Goal: Communication & Community: Answer question/provide support

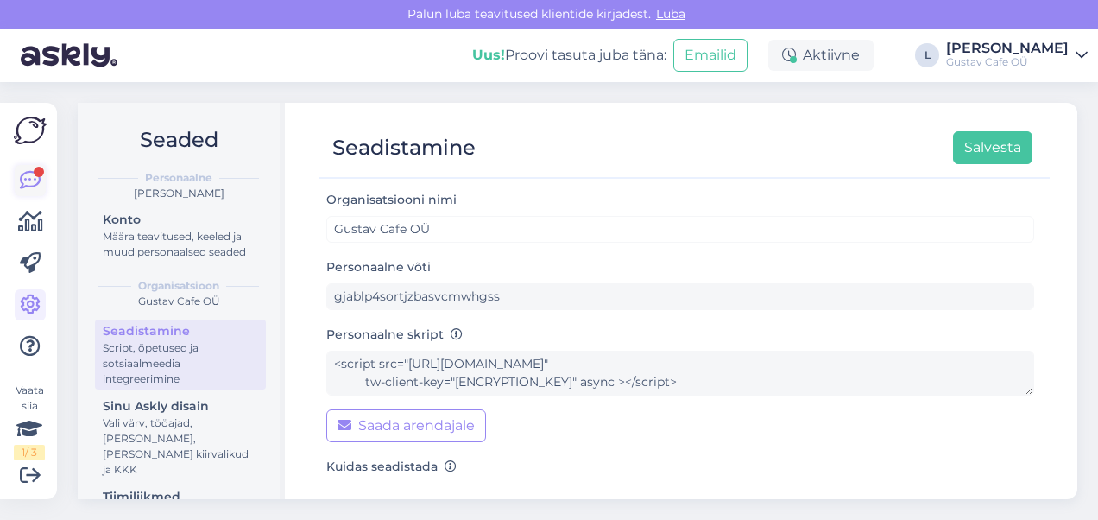
click at [36, 182] on icon at bounding box center [30, 180] width 21 height 21
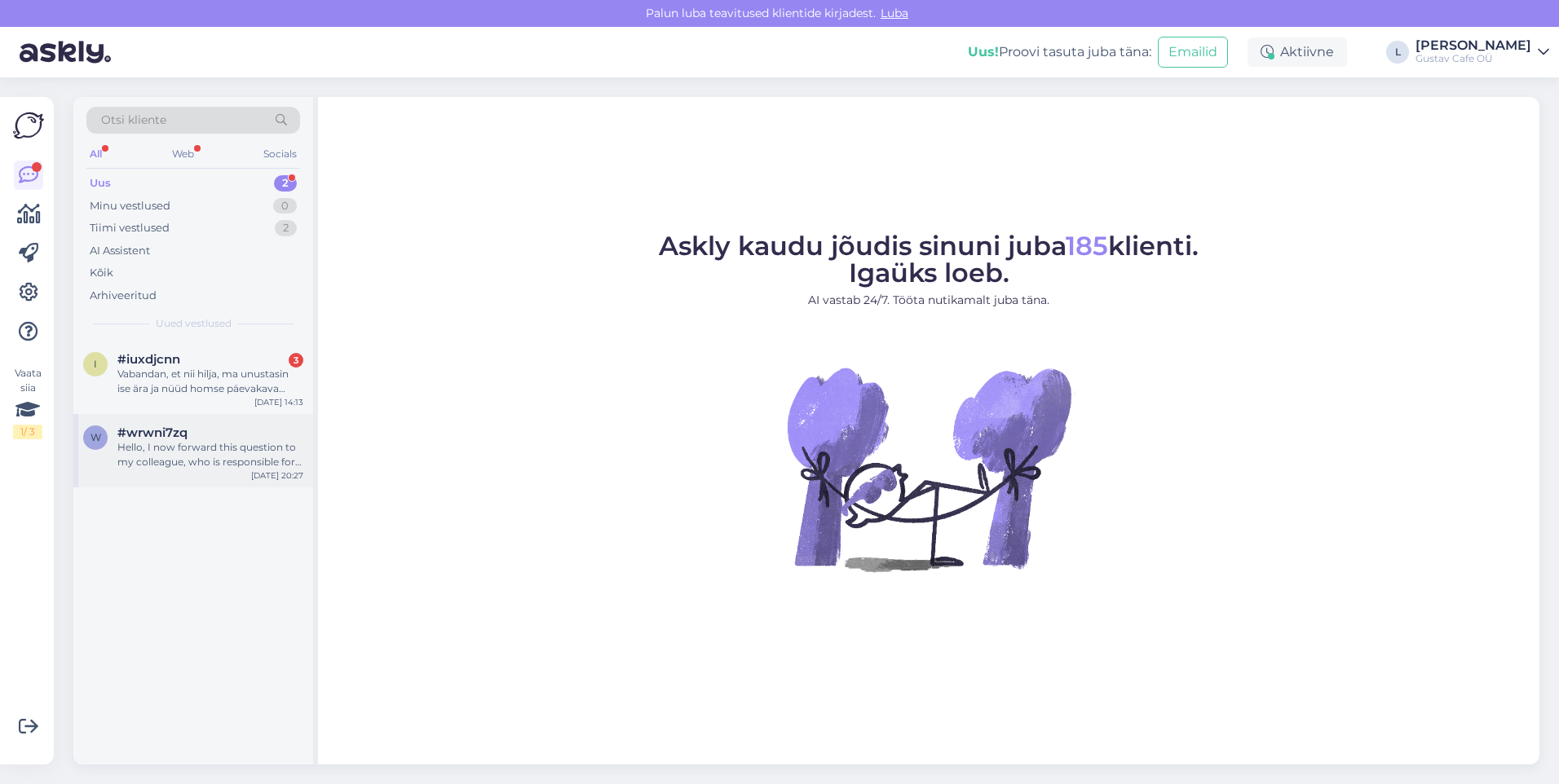
click at [229, 446] on div "Hello, I now forward this question to my colleague, who is responsible for this…" at bounding box center [210, 454] width 186 height 29
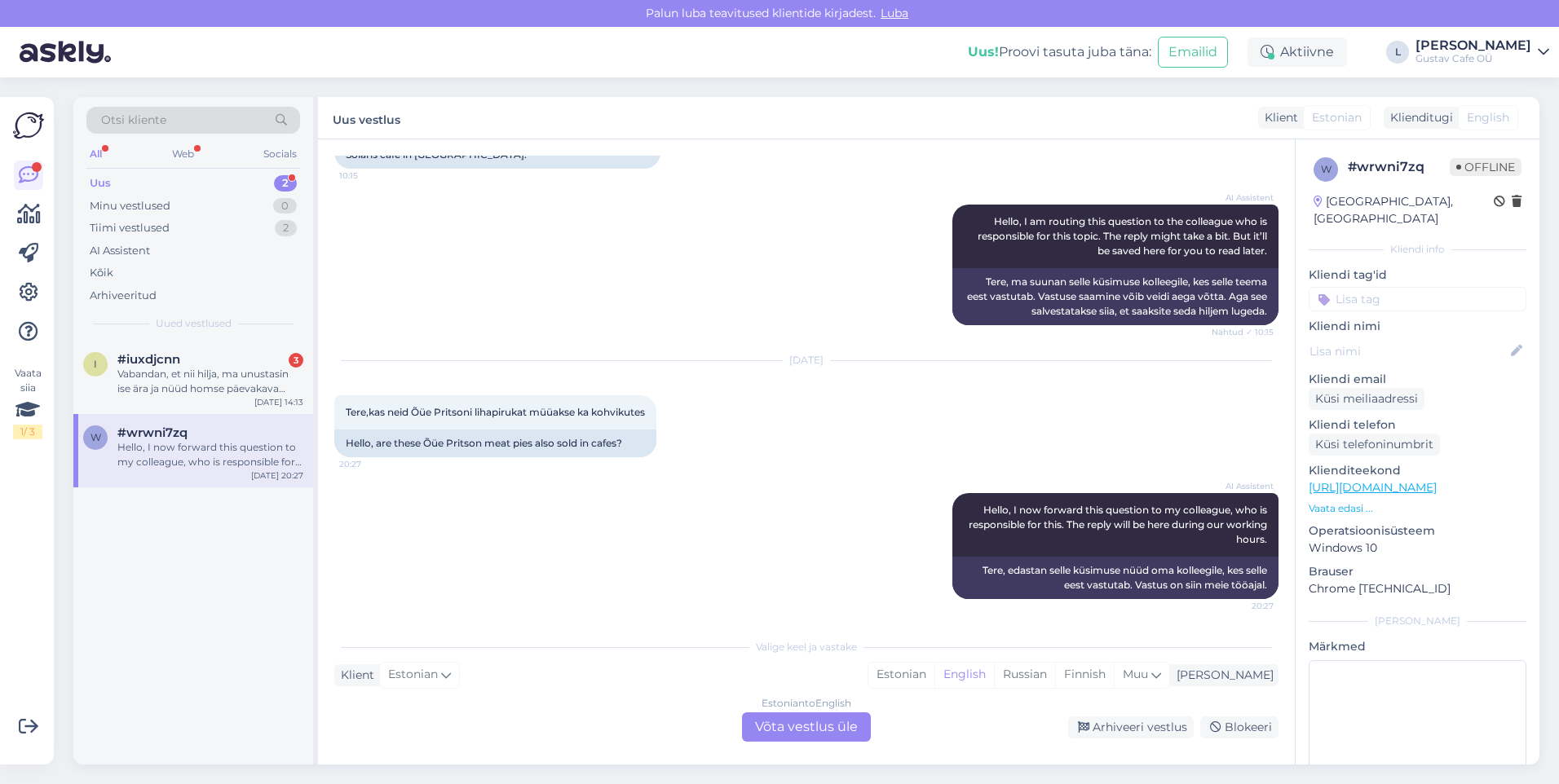
scroll to position [501, 0]
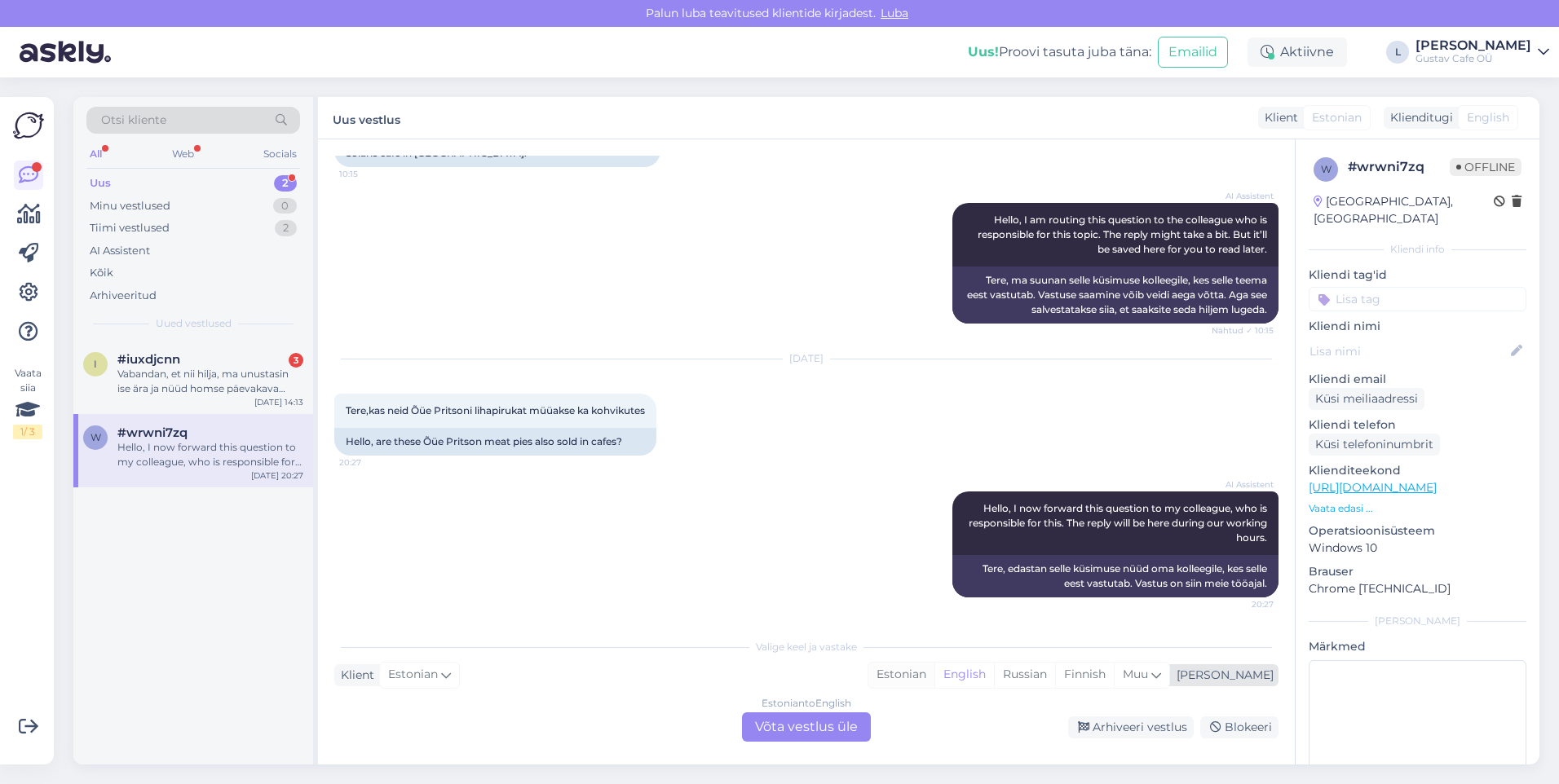
click at [934, 490] on div "Estonian" at bounding box center [901, 675] width 66 height 25
click at [841, 490] on div "Estonian to Estonian Võta vestlus üle" at bounding box center [806, 726] width 128 height 29
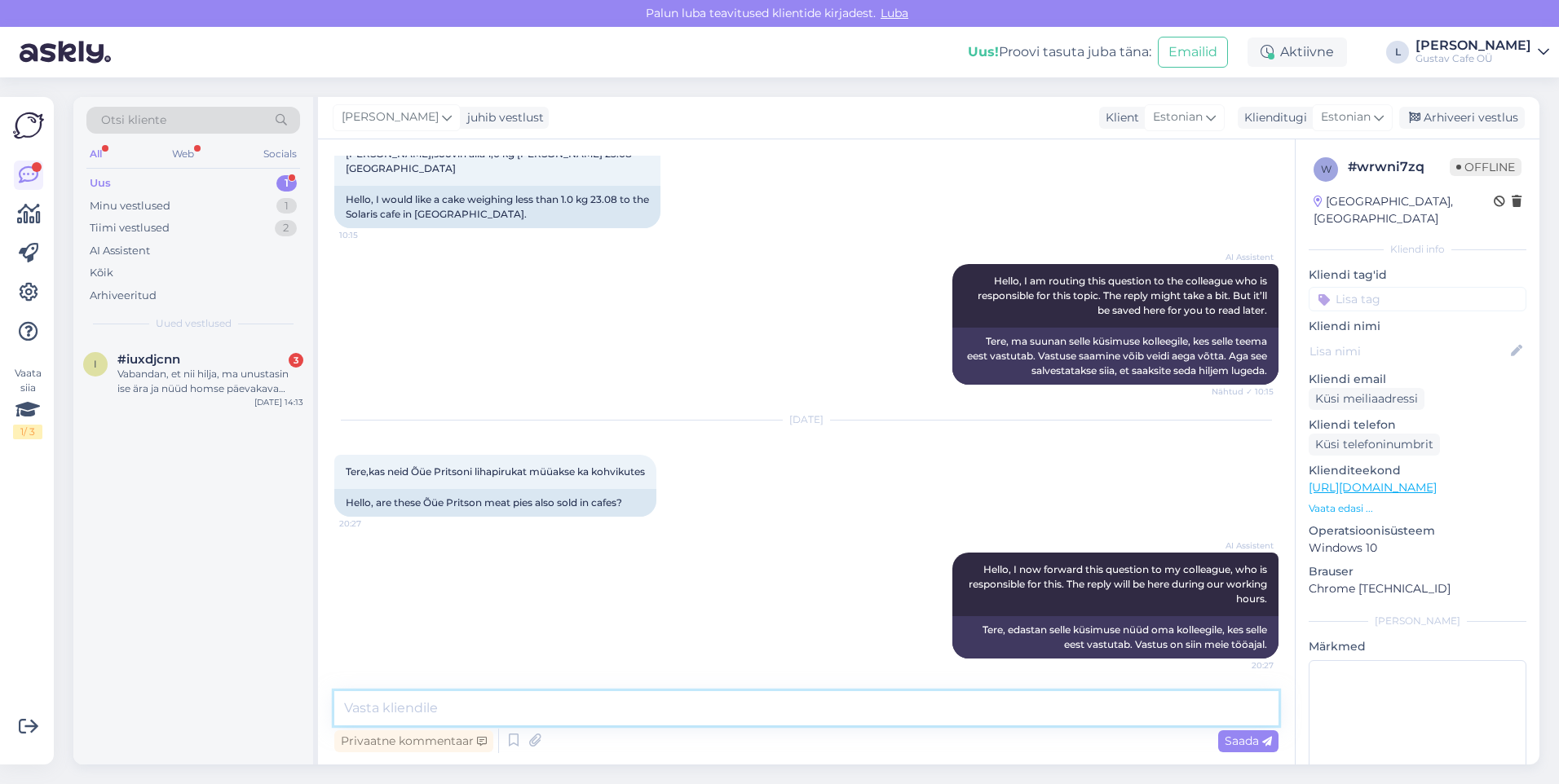
click at [762, 490] on textarea at bounding box center [806, 708] width 944 height 34
type textarea "Tere. Tänan teid küsimuse eest. Ikka müüvad ka meie kohvikuid soovituid pirukai…"
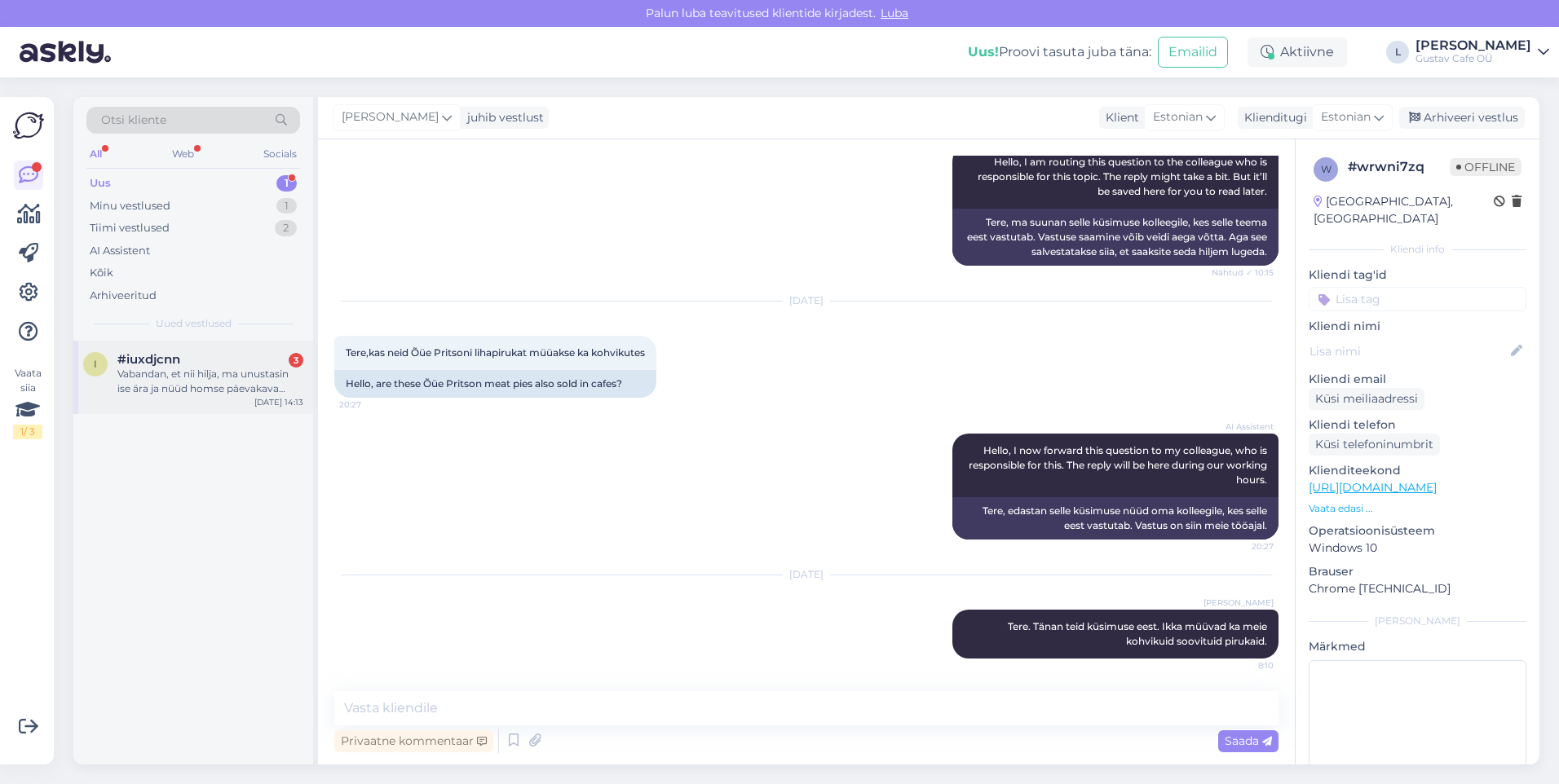
click at [206, 413] on div "i #iuxdjcnn 3 Vabandan, et nii hilja, ma unustasin ise ära ja nüüd homse päevak…" at bounding box center [194, 378] width 240 height 74
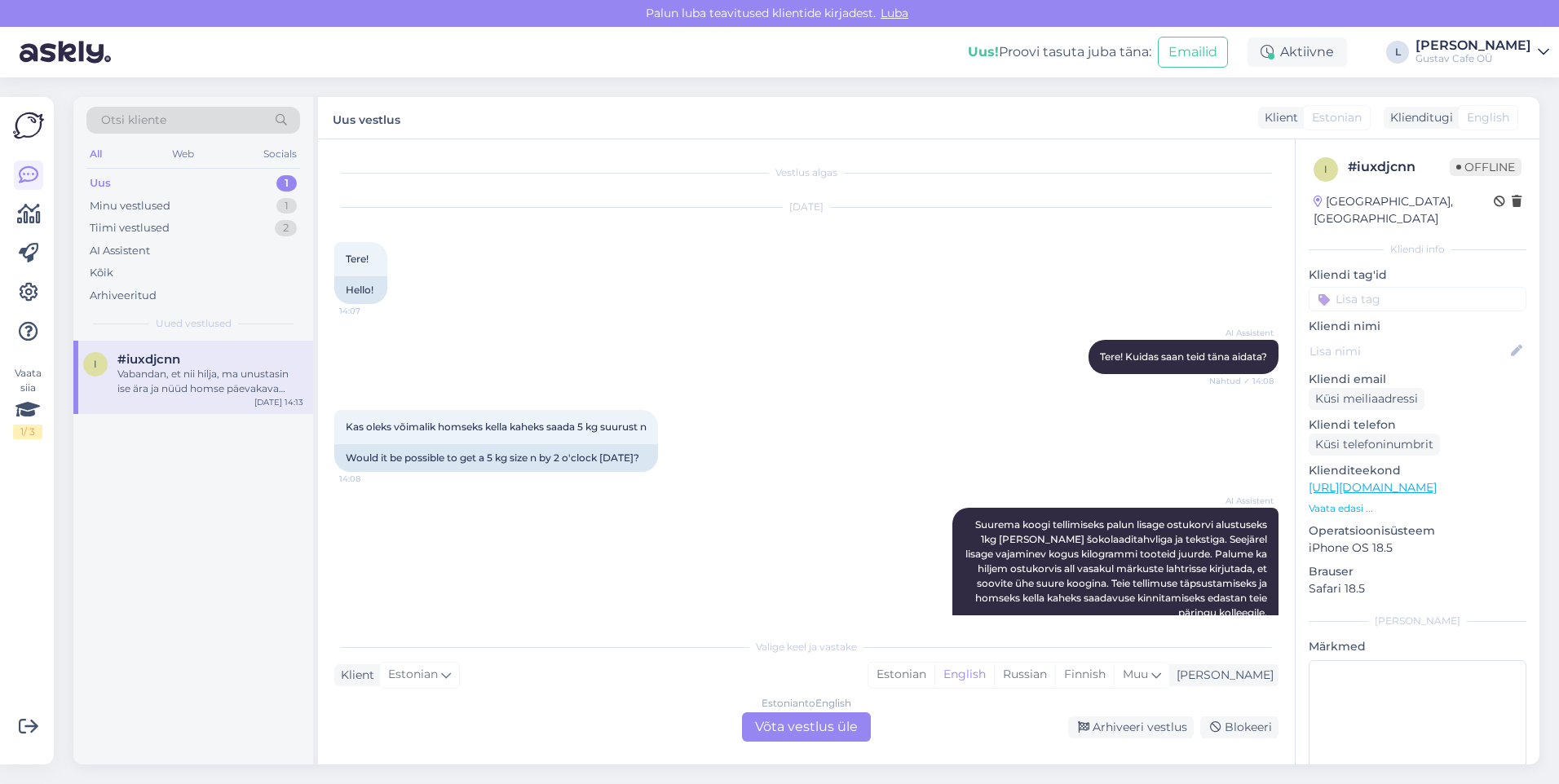
scroll to position [408, 0]
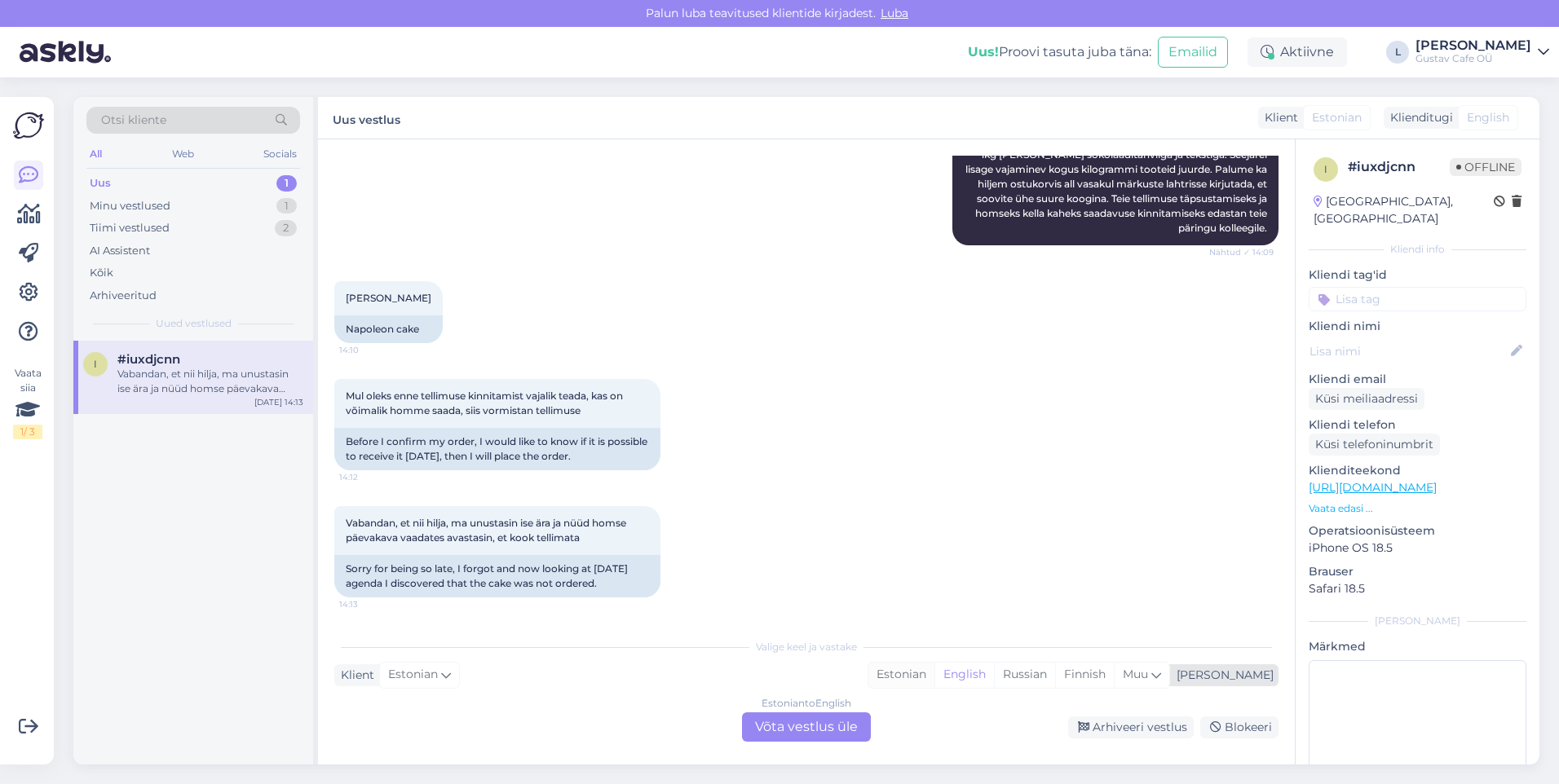
click at [934, 490] on div "Estonian" at bounding box center [901, 675] width 66 height 25
click at [862, 490] on div "Estonian to Estonian Võta vestlus üle" at bounding box center [806, 726] width 128 height 29
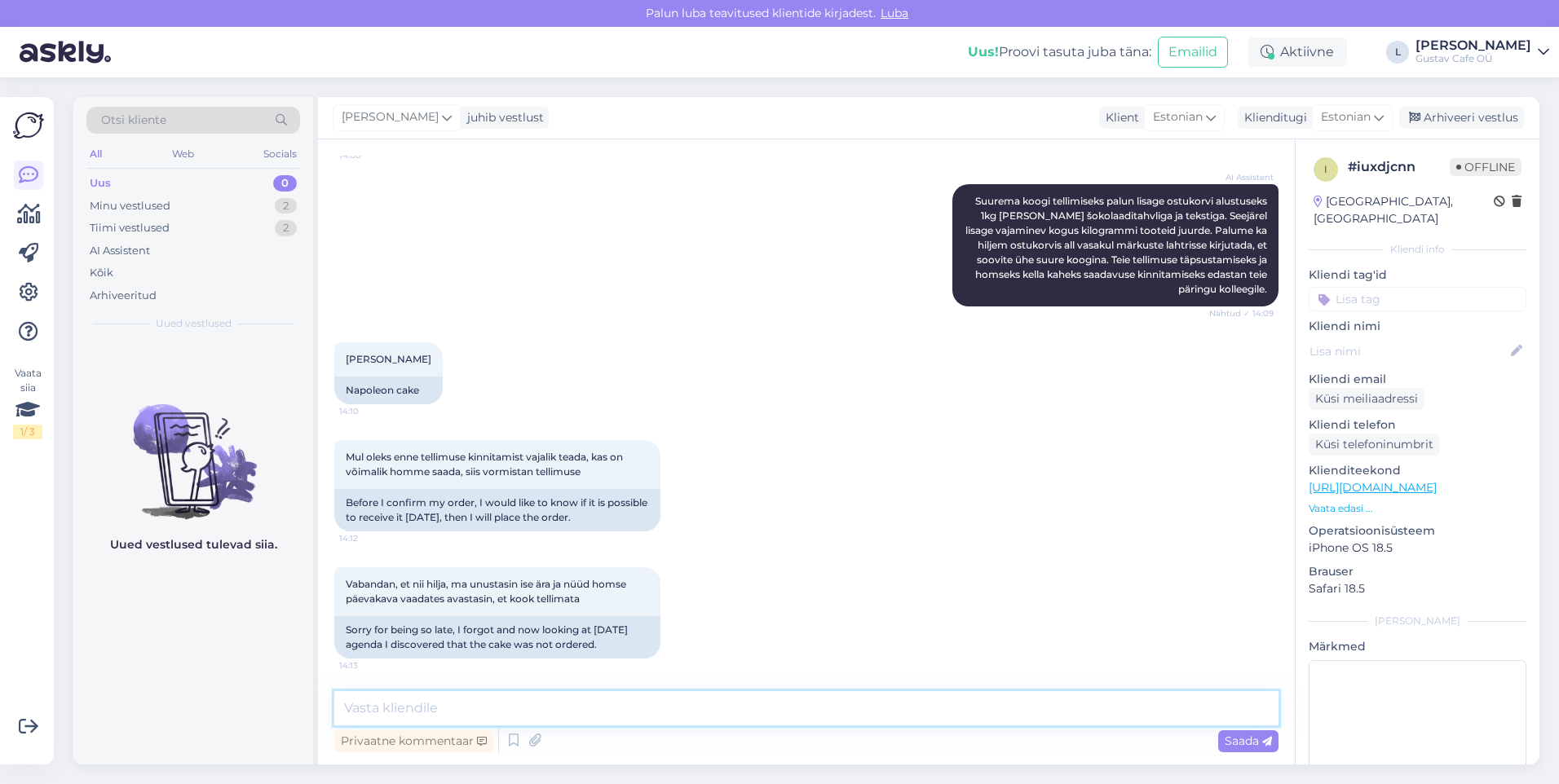
click at [835, 490] on textarea at bounding box center [806, 708] width 944 height 34
type textarea "Tere! Vabandan, et vastust te ei saanud. Kahjuks me nv-del ei ole online, vaban…"
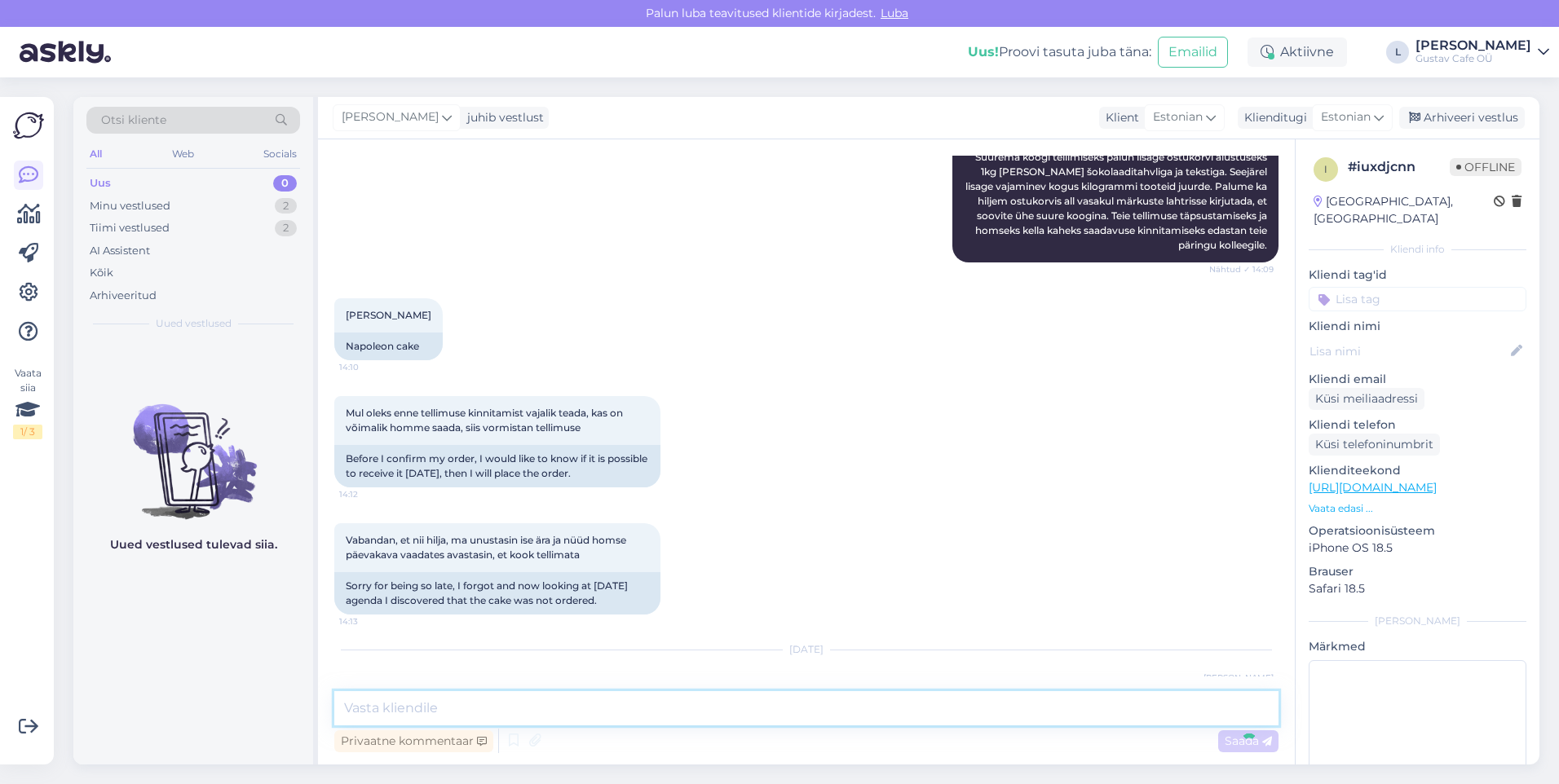
scroll to position [486, 0]
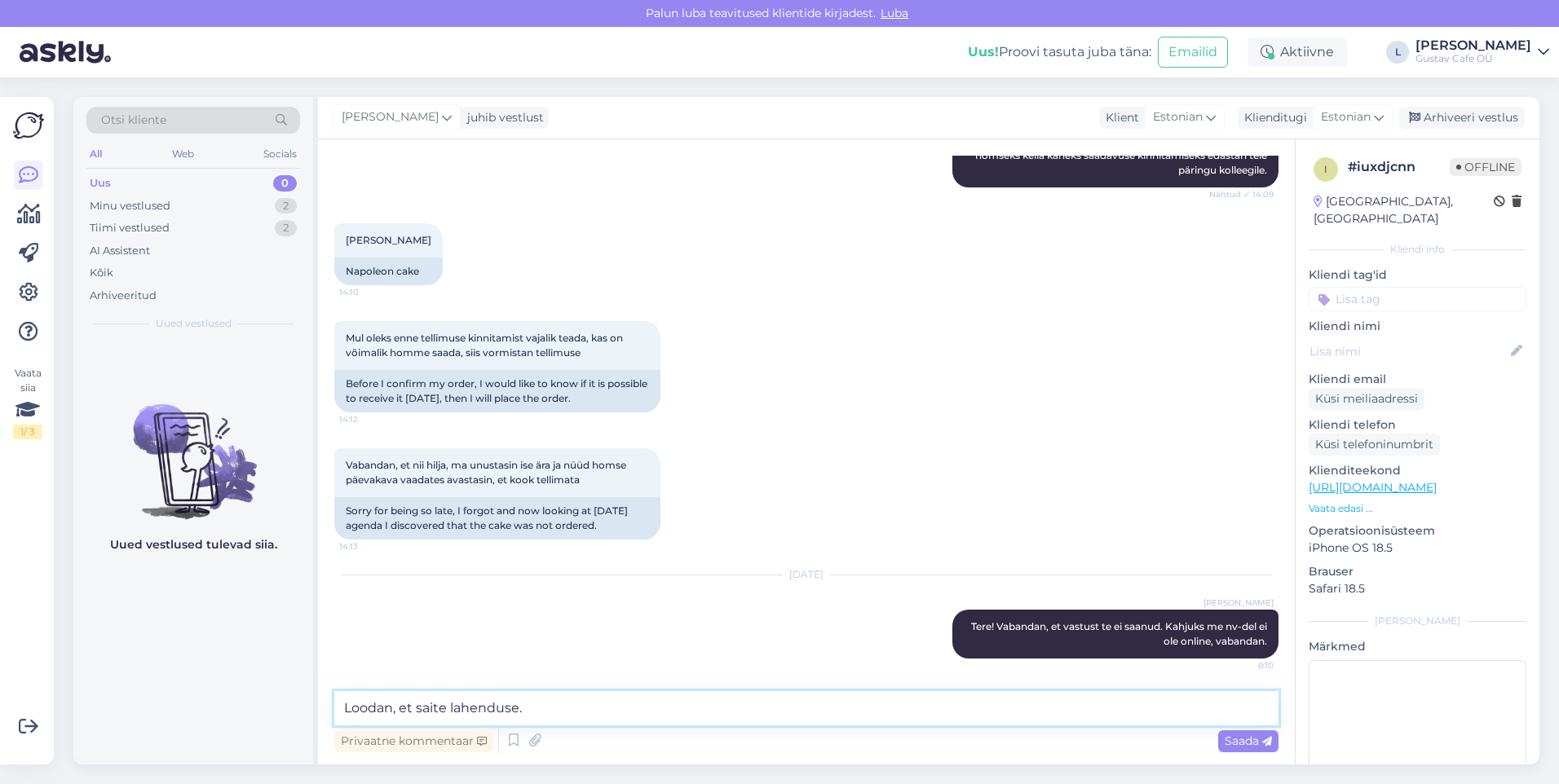
type textarea "Loodan, et saite lahenduse."
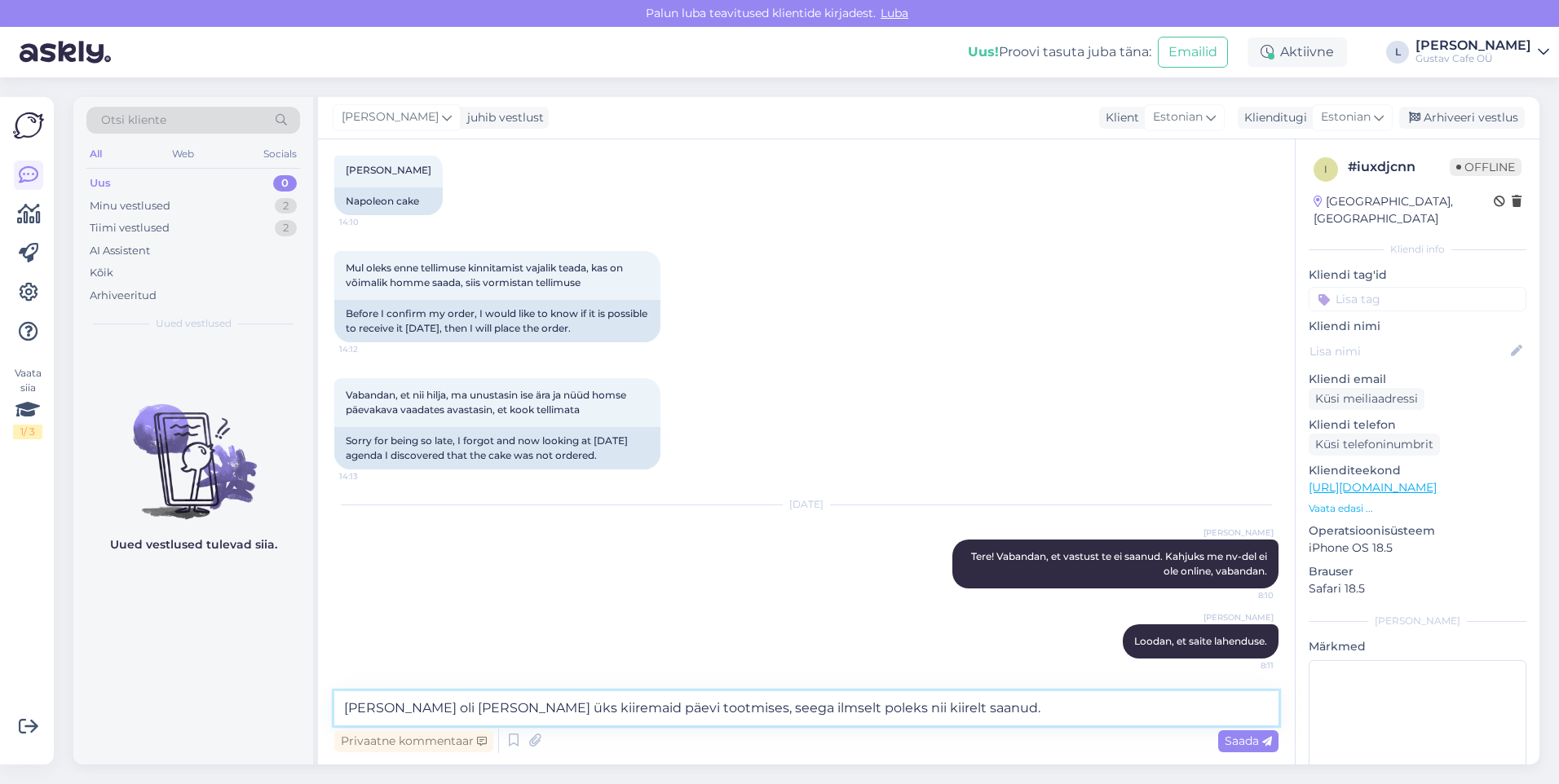
type textarea "[PERSON_NAME] oli [PERSON_NAME] üks kiiremaid päevi tootmises, seega ilmselt po…"
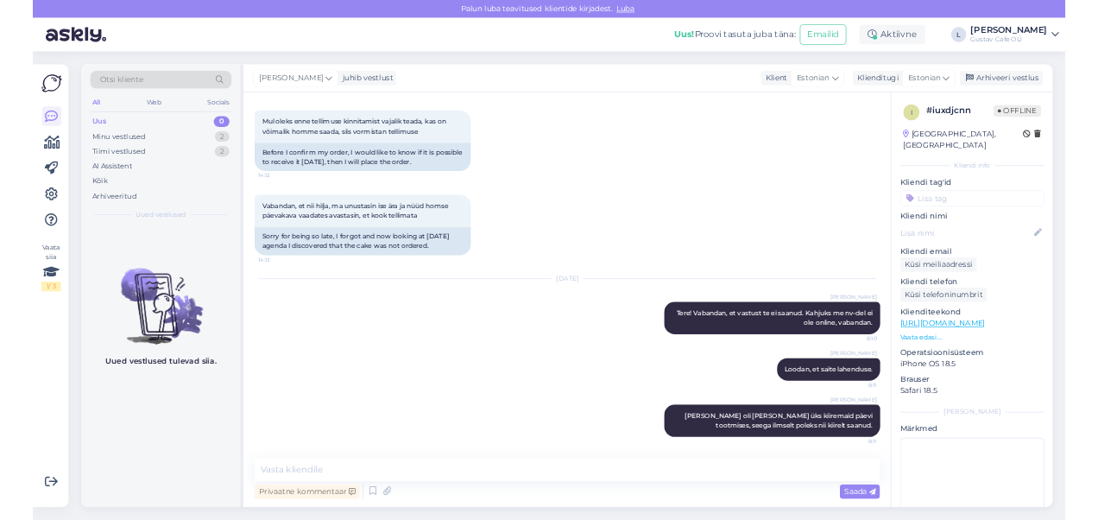
scroll to position [678, 0]
